Goal: Task Accomplishment & Management: Manage account settings

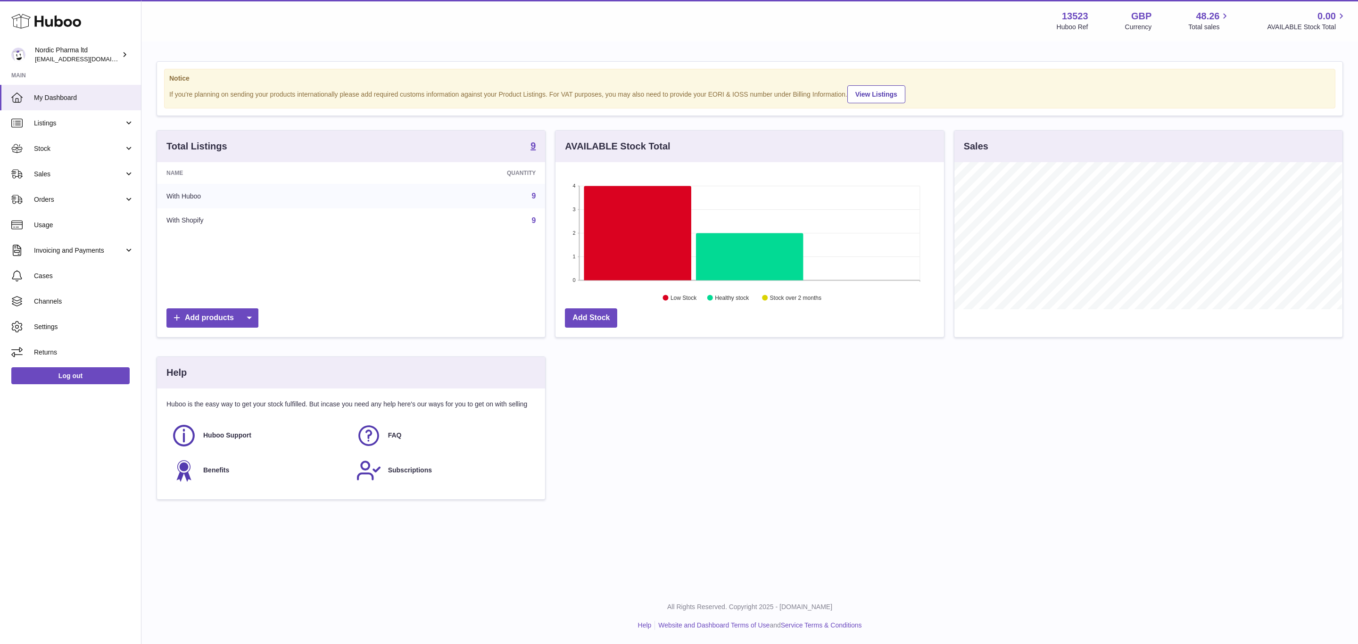
scroll to position [147, 387]
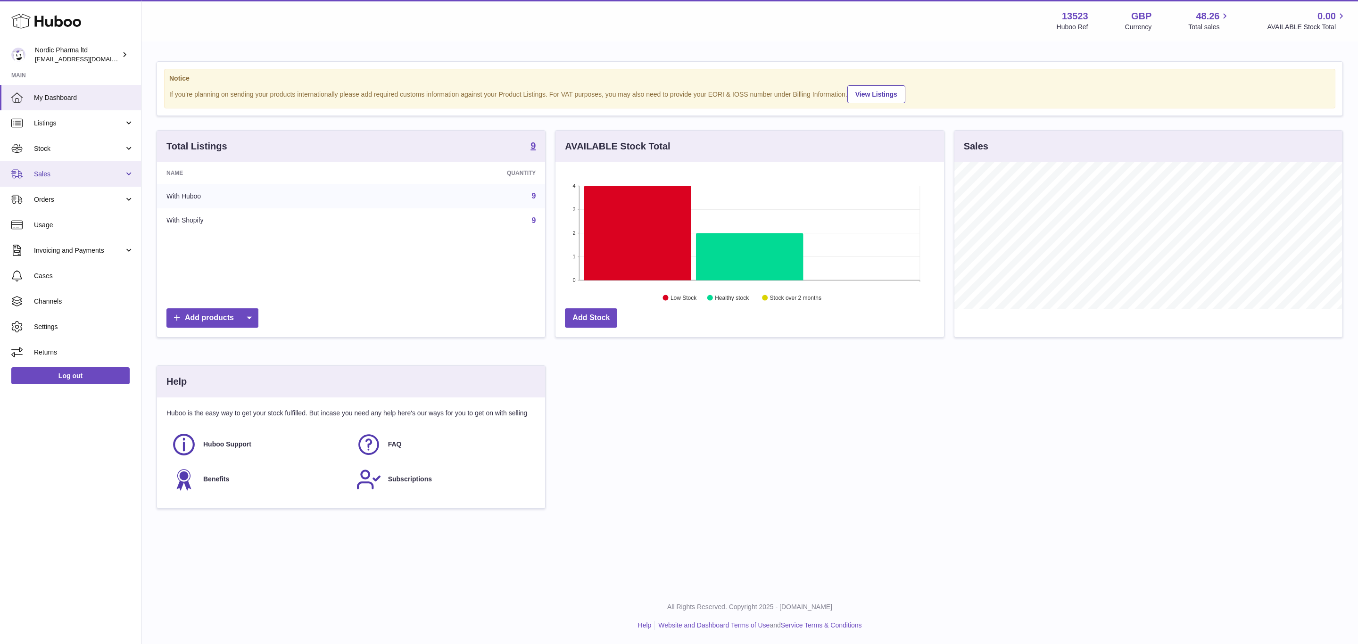
click at [68, 180] on link "Sales" at bounding box center [70, 173] width 141 height 25
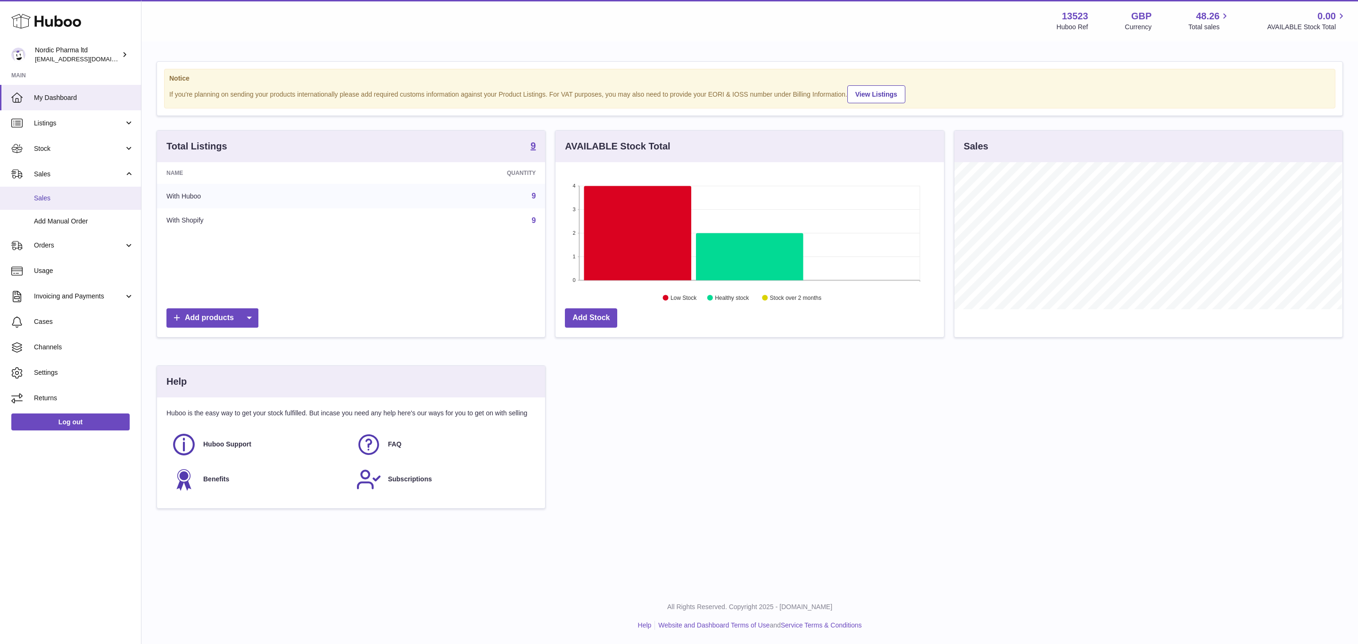
click at [87, 194] on span "Sales" at bounding box center [84, 198] width 100 height 9
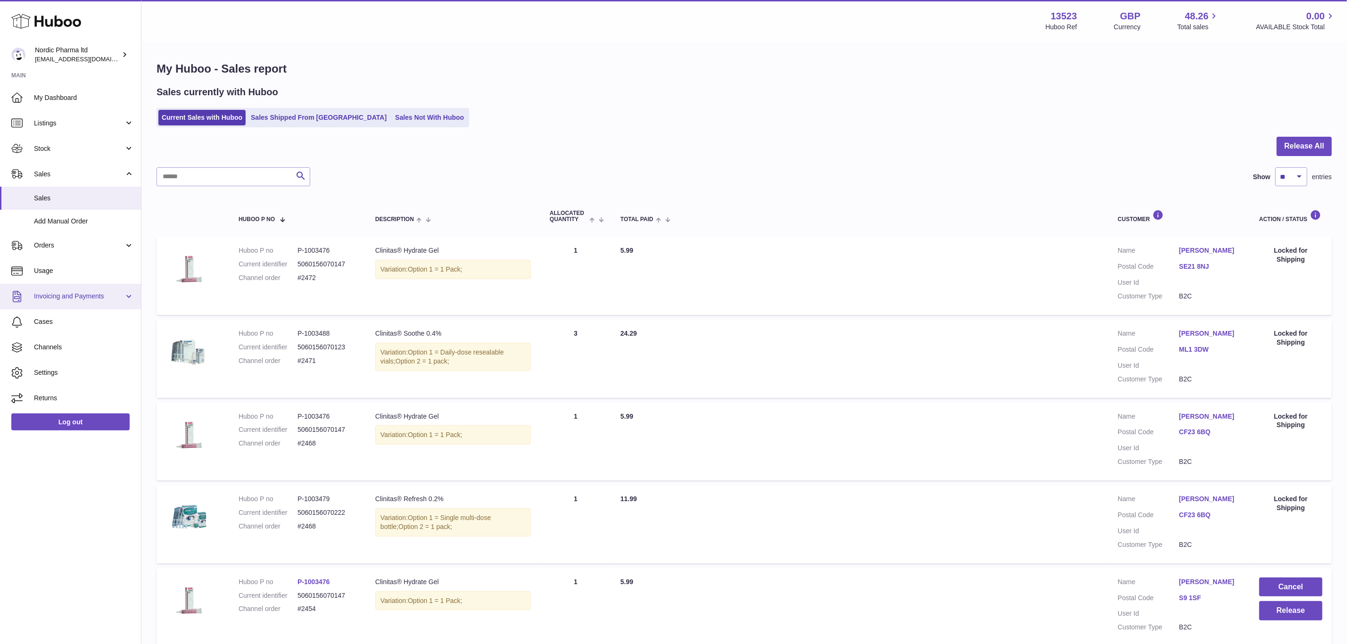
click at [78, 297] on span "Invoicing and Payments" at bounding box center [79, 296] width 90 height 9
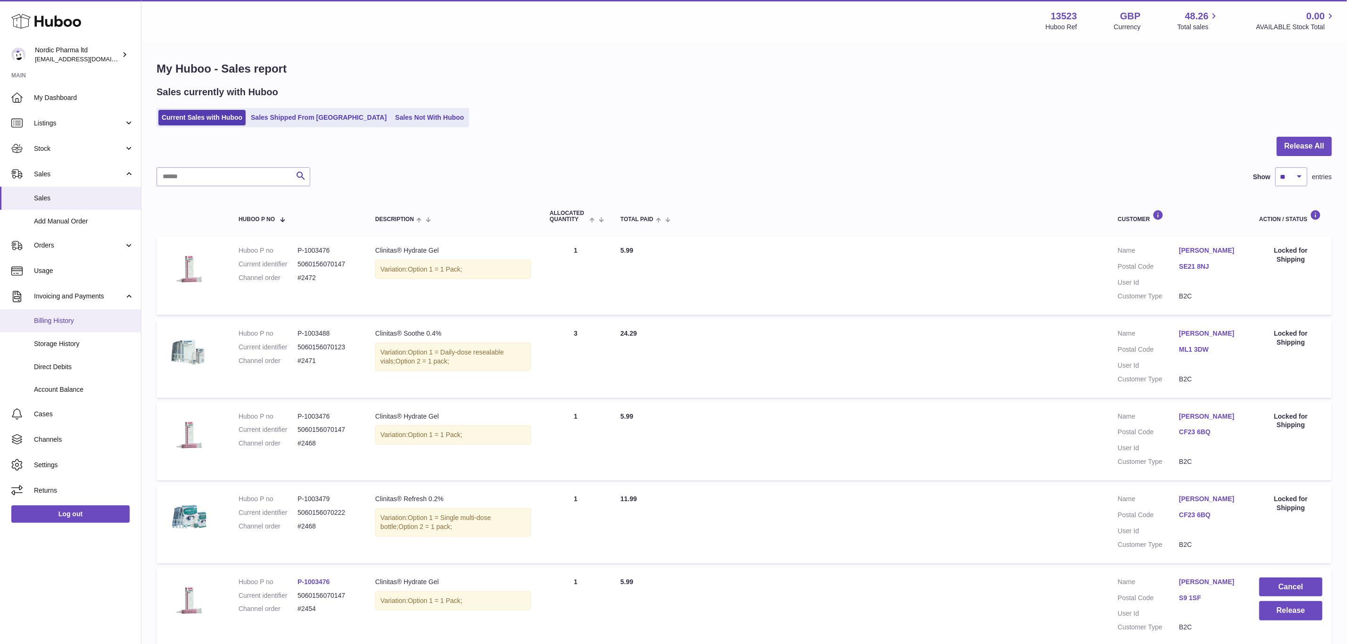
click at [75, 320] on span "Billing History" at bounding box center [84, 320] width 100 height 9
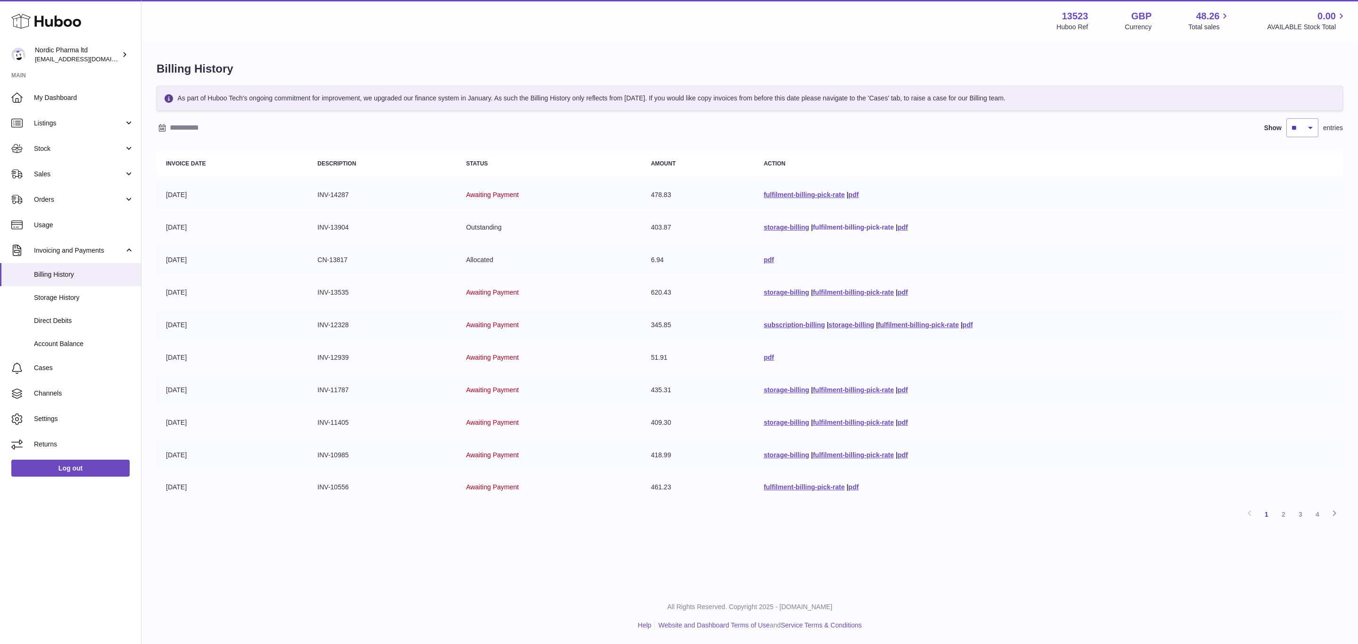
click at [839, 229] on link "fulfilment-billing-pick-rate" at bounding box center [853, 227] width 81 height 8
